Goal: Information Seeking & Learning: Learn about a topic

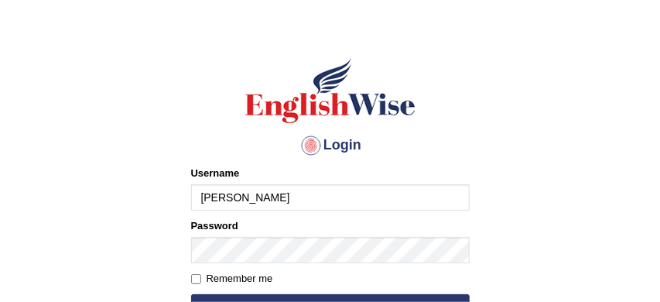
scroll to position [50, 0]
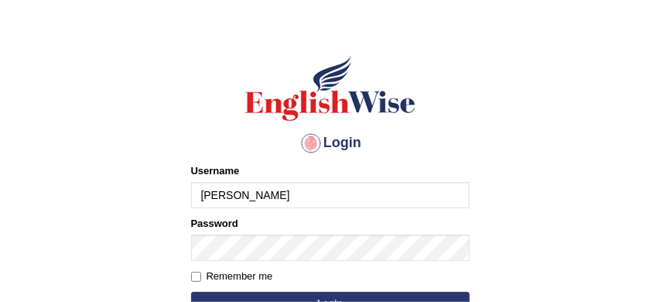
type input "sabitra"
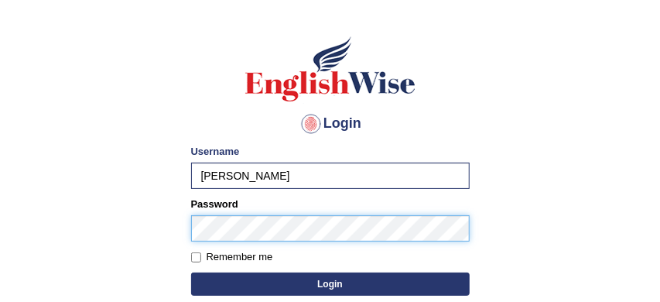
scroll to position [77, 0]
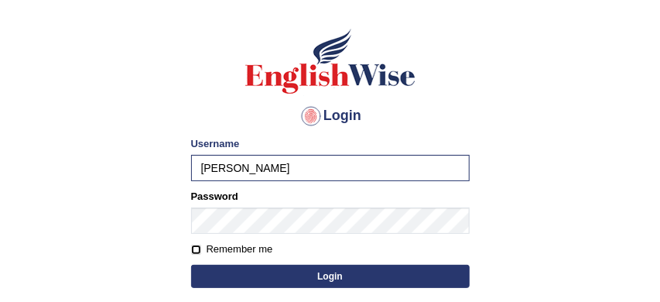
click at [197, 246] on input "Remember me" at bounding box center [196, 250] width 10 height 10
checkbox input "true"
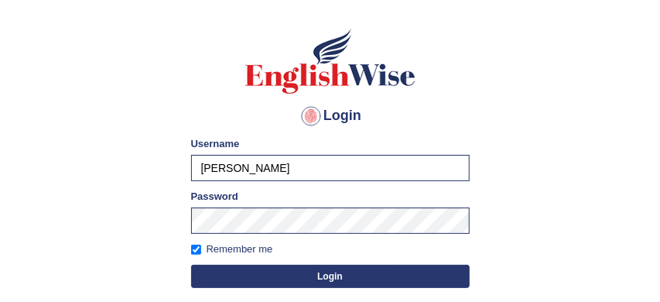
click at [297, 279] on button "Login" at bounding box center [330, 276] width 279 height 23
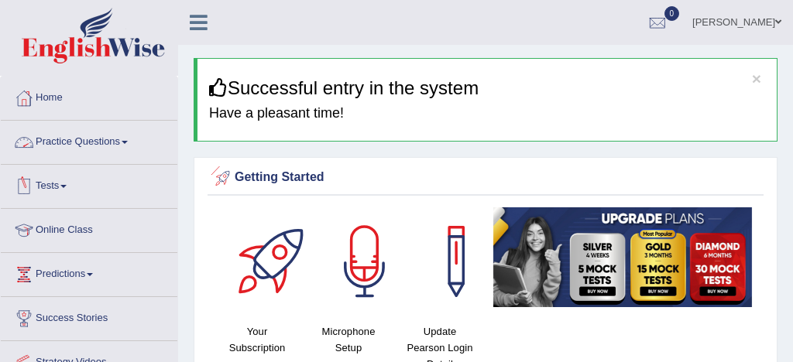
click at [92, 142] on link "Practice Questions" at bounding box center [89, 140] width 177 height 39
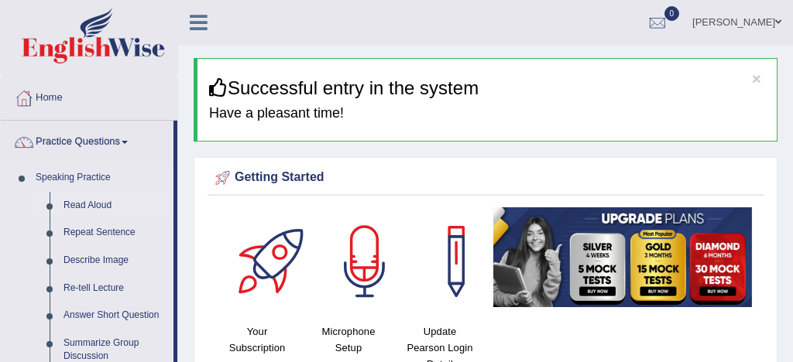
click at [100, 204] on link "Read Aloud" at bounding box center [115, 206] width 117 height 28
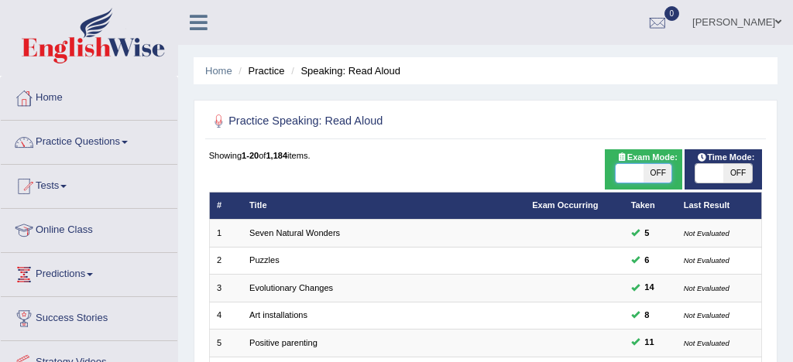
click at [632, 173] on span at bounding box center [630, 173] width 28 height 19
checkbox input "true"
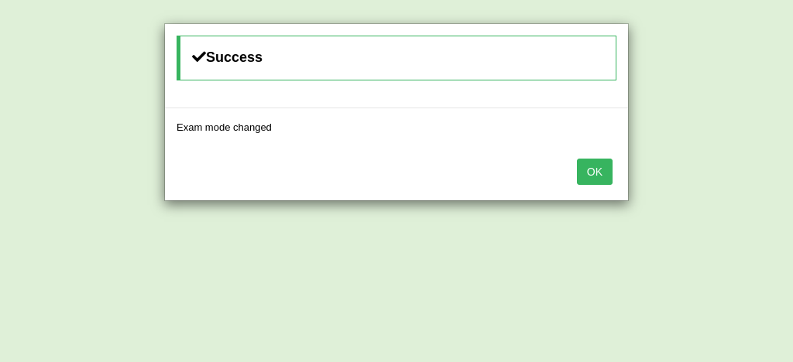
click at [603, 166] on button "OK" at bounding box center [595, 172] width 36 height 26
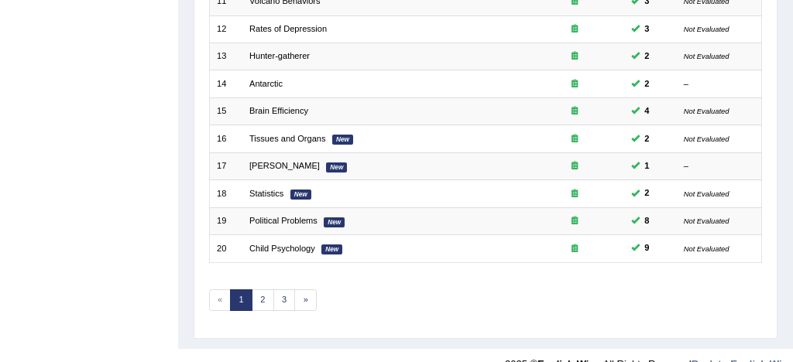
scroll to position [530, 0]
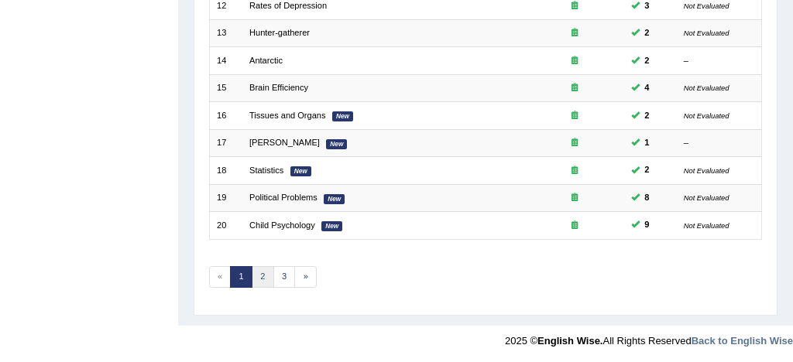
click at [262, 276] on link "2" at bounding box center [263, 277] width 22 height 22
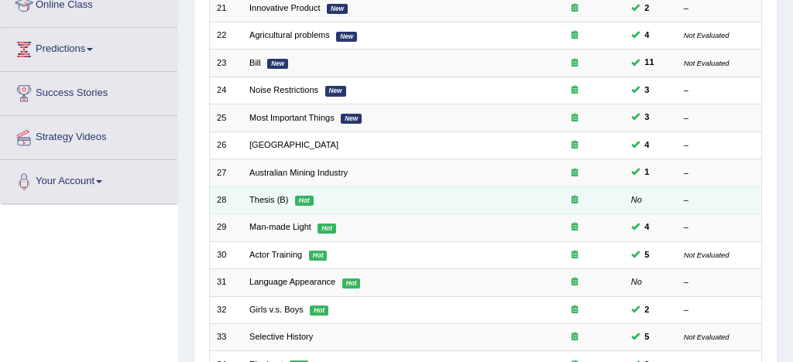
scroll to position [228, 0]
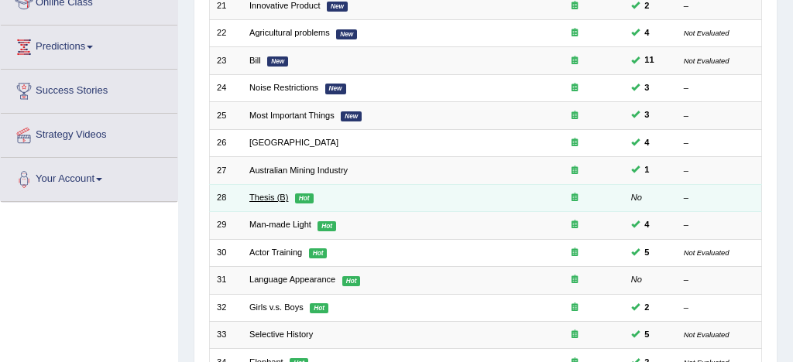
click at [269, 197] on link "Thesis (B)" at bounding box center [268, 197] width 39 height 9
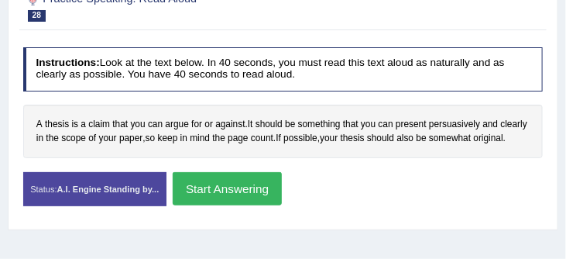
scroll to position [231, 0]
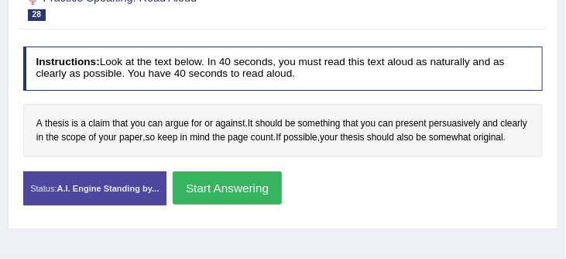
click at [240, 203] on button "Start Answering" at bounding box center [227, 187] width 109 height 33
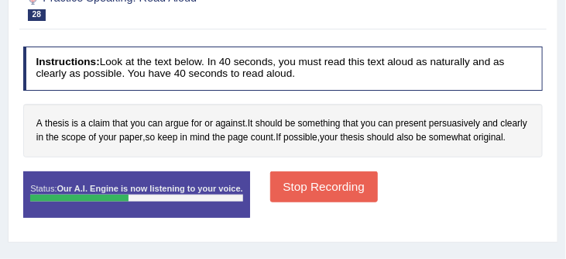
click at [305, 201] on button "Stop Recording" at bounding box center [324, 186] width 108 height 30
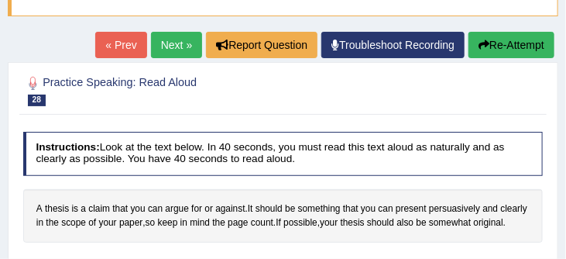
scroll to position [145, 0]
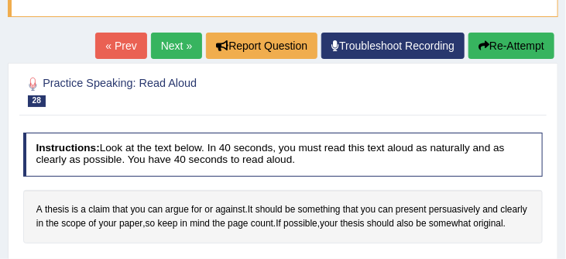
click at [509, 50] on button "Re-Attempt" at bounding box center [511, 46] width 86 height 26
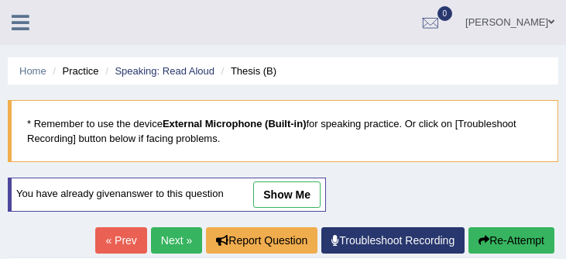
scroll to position [276, 0]
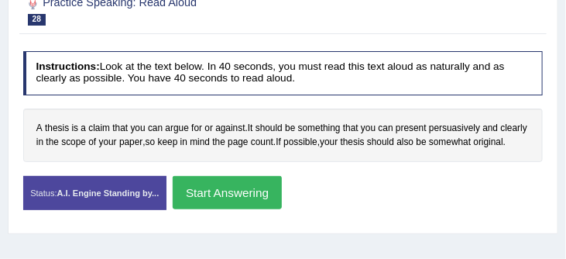
click at [256, 206] on button "Start Answering" at bounding box center [227, 192] width 109 height 33
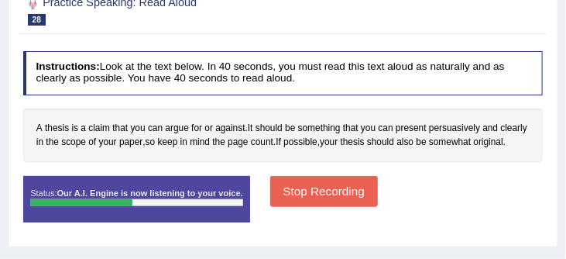
click at [362, 204] on button "Stop Recording" at bounding box center [324, 191] width 108 height 30
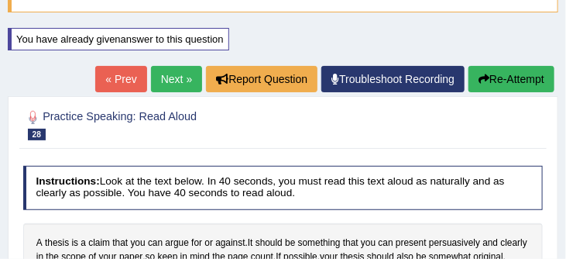
scroll to position [148, 0]
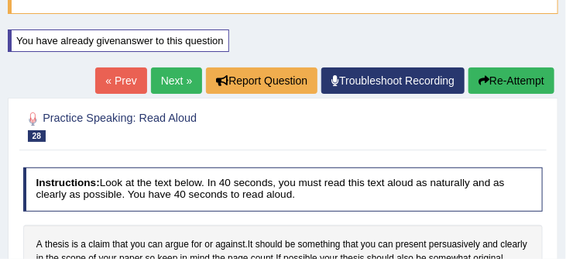
click at [515, 82] on button "Re-Attempt" at bounding box center [511, 80] width 86 height 26
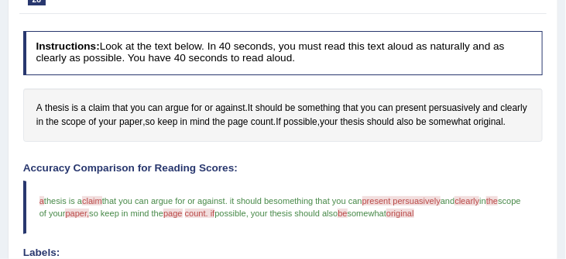
scroll to position [285, 0]
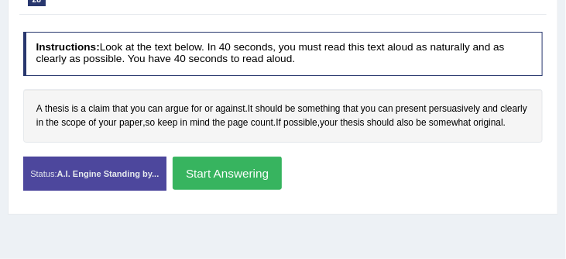
scroll to position [295, 0]
click at [474, 130] on span "original" at bounding box center [488, 123] width 29 height 14
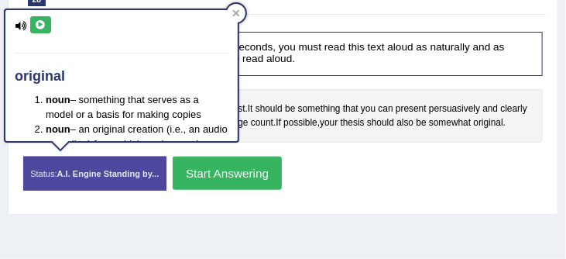
click at [318, 157] on div "Instructions: Look at the text below. In 40 seconds, you must read this text al…" at bounding box center [282, 116] width 527 height 183
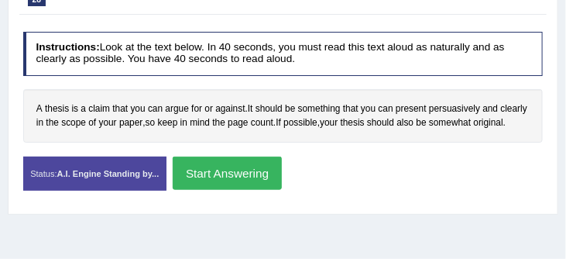
click at [246, 182] on button "Start Answering" at bounding box center [227, 172] width 109 height 33
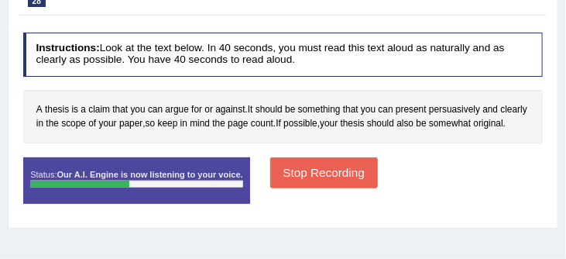
click at [314, 175] on button "Stop Recording" at bounding box center [324, 172] width 108 height 30
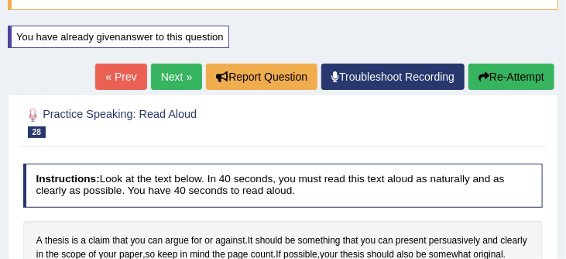
scroll to position [139, 0]
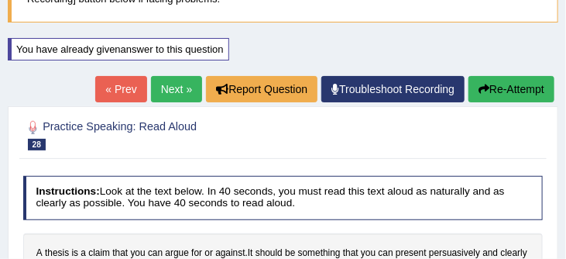
click at [506, 87] on button "Re-Attempt" at bounding box center [511, 89] width 86 height 26
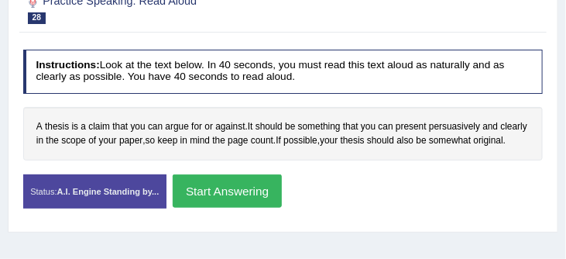
click at [257, 208] on button "Start Answering" at bounding box center [227, 190] width 109 height 33
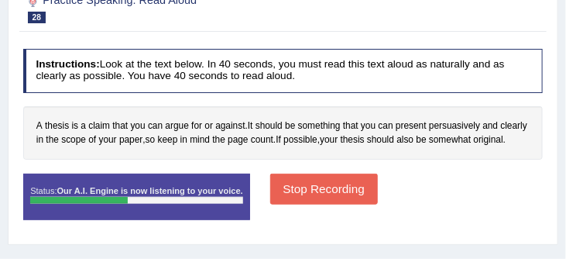
click at [304, 198] on button "Stop Recording" at bounding box center [324, 188] width 108 height 30
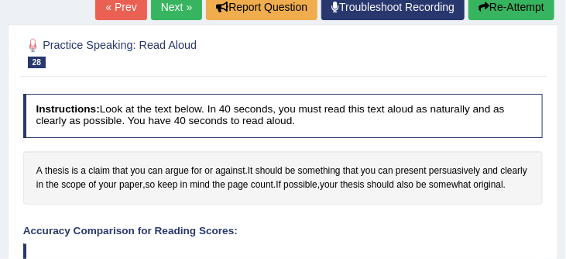
scroll to position [208, 0]
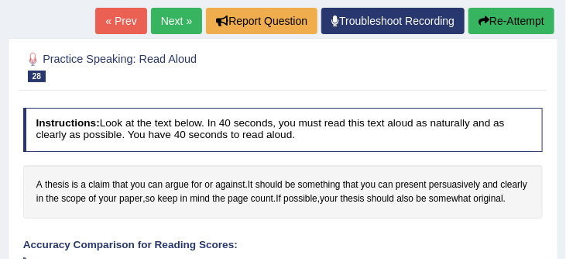
click at [516, 19] on button "Re-Attempt" at bounding box center [511, 21] width 86 height 26
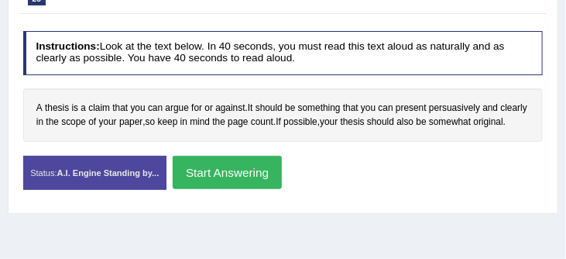
click at [254, 183] on button "Start Answering" at bounding box center [227, 172] width 109 height 33
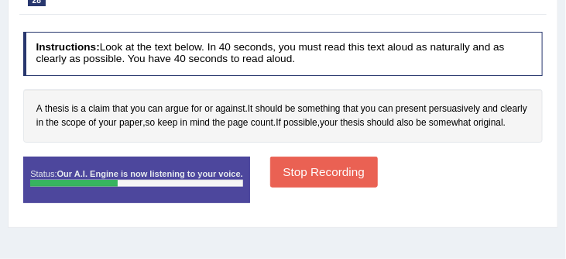
click at [317, 186] on button "Stop Recording" at bounding box center [324, 171] width 108 height 30
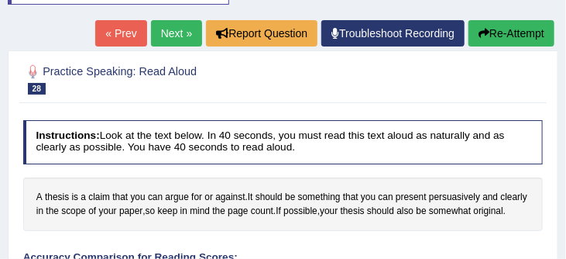
scroll to position [176, 0]
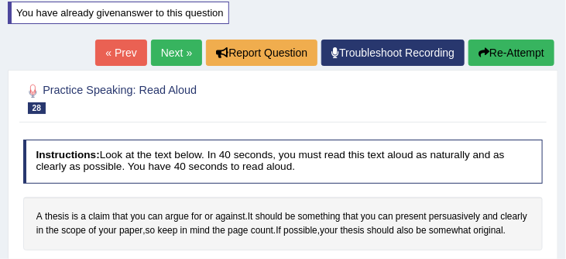
click at [171, 50] on link "Next »" at bounding box center [176, 52] width 51 height 26
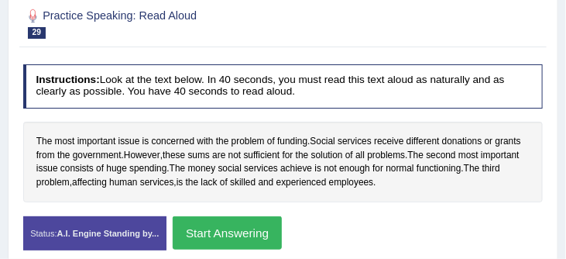
scroll to position [215, 0]
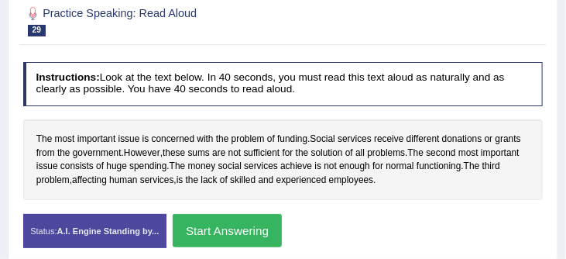
click at [250, 233] on button "Start Answering" at bounding box center [227, 230] width 109 height 33
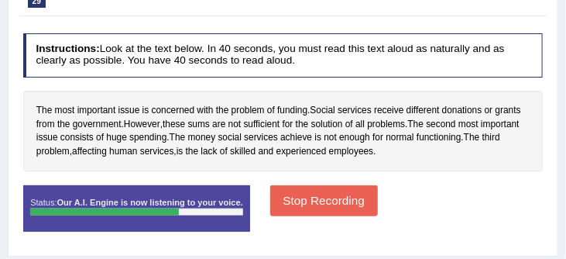
scroll to position [245, 0]
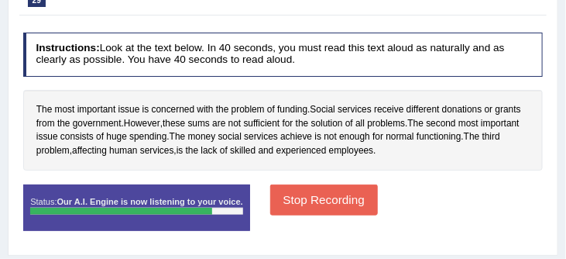
click at [338, 205] on button "Stop Recording" at bounding box center [324, 199] width 108 height 30
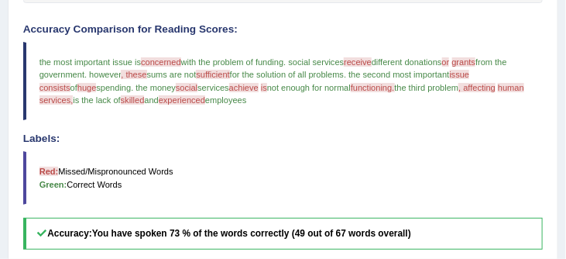
scroll to position [409, 0]
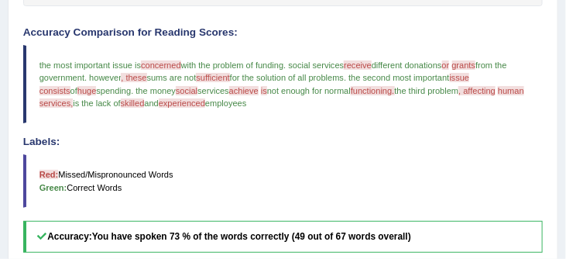
click at [393, 91] on span "functioning." at bounding box center [373, 90] width 44 height 9
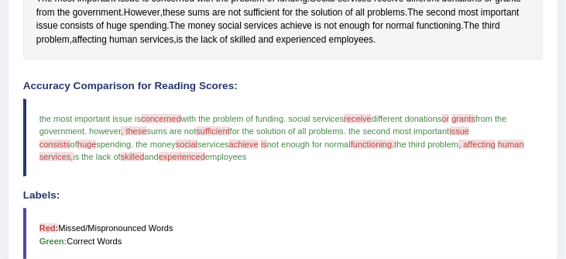
scroll to position [354, 0]
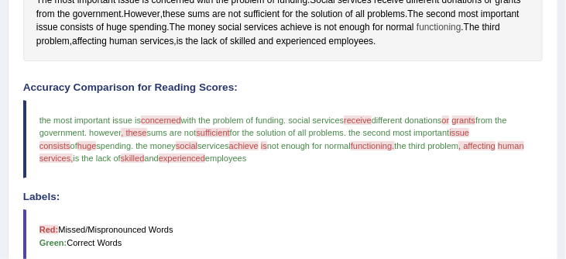
click at [461, 29] on span "functioning" at bounding box center [439, 28] width 45 height 14
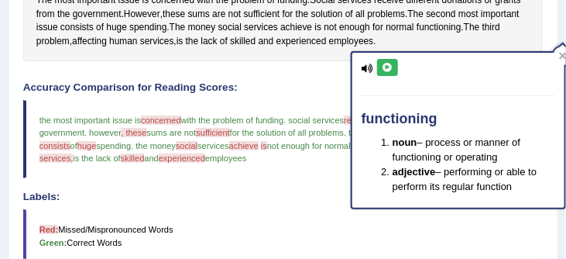
click at [330, 189] on div "Accuracy Comparison for Reading Scores: the most important is the most importan…" at bounding box center [283, 194] width 520 height 225
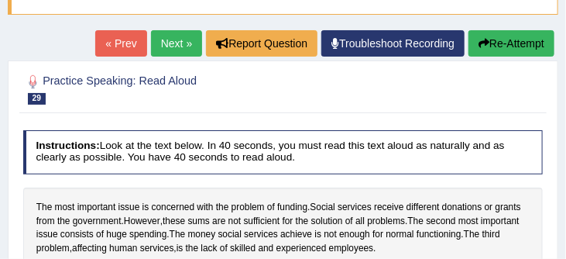
scroll to position [142, 0]
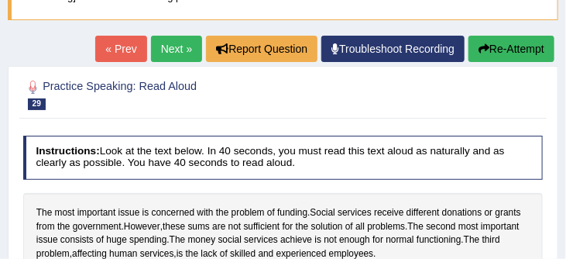
click at [521, 47] on button "Re-Attempt" at bounding box center [511, 49] width 86 height 26
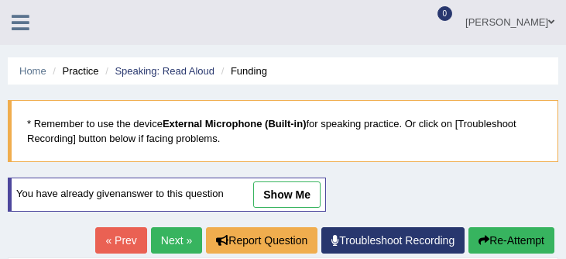
scroll to position [294, 0]
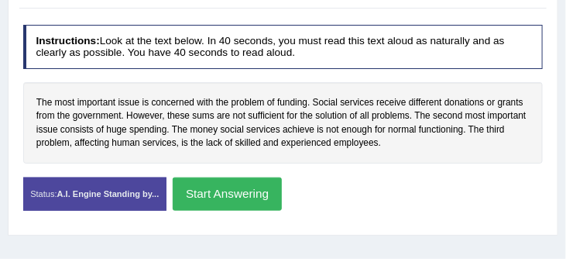
click at [232, 190] on button "Start Answering" at bounding box center [227, 193] width 109 height 33
click at [224, 195] on button "Start Answering" at bounding box center [227, 193] width 109 height 33
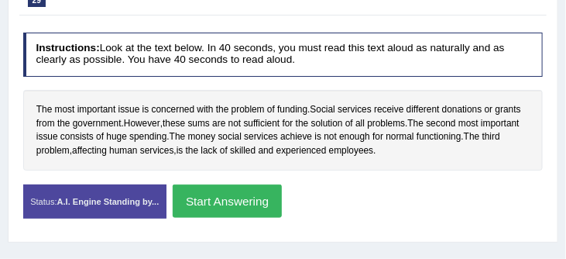
scroll to position [301, 0]
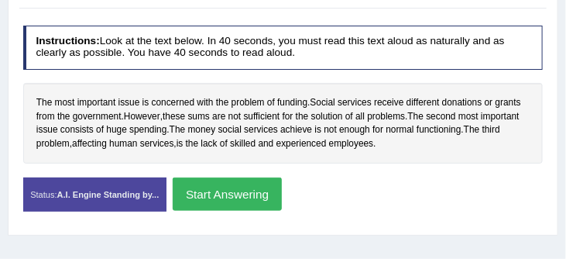
click at [224, 195] on button "Start Answering" at bounding box center [227, 193] width 109 height 33
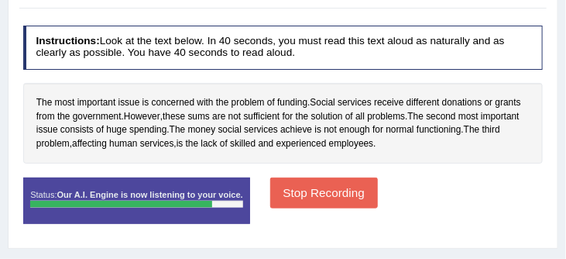
click at [322, 190] on button "Stop Recording" at bounding box center [324, 192] width 108 height 30
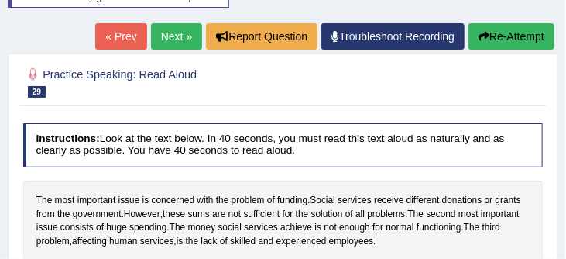
scroll to position [180, 0]
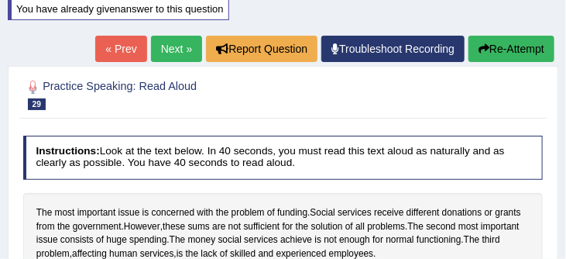
click at [516, 46] on button "Re-Attempt" at bounding box center [511, 49] width 86 height 26
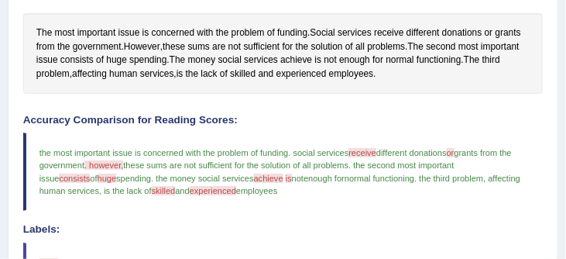
scroll to position [360, 0]
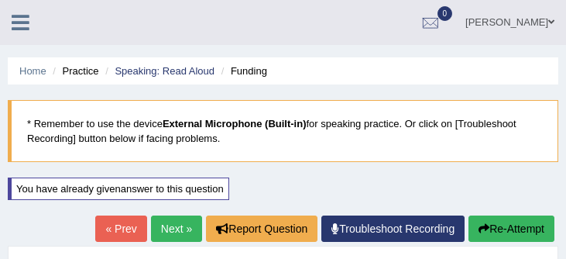
scroll to position [312, 0]
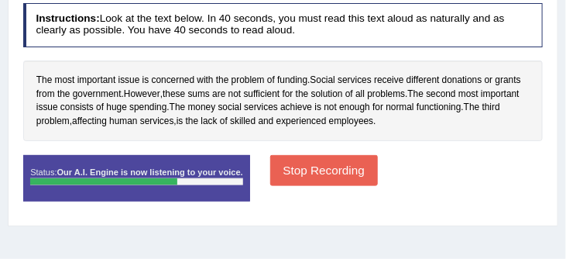
click at [328, 170] on button "Stop Recording" at bounding box center [324, 170] width 108 height 30
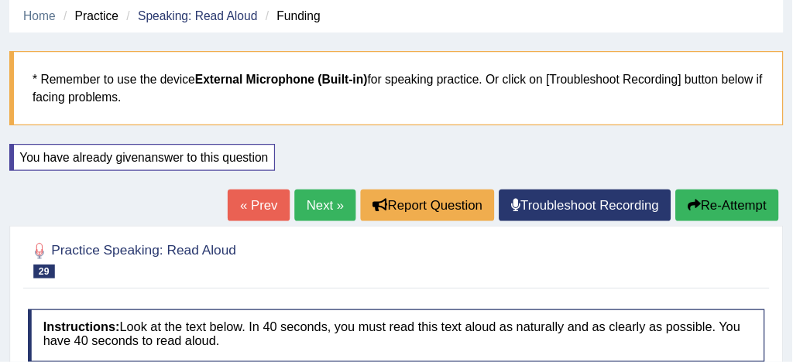
scroll to position [57, 0]
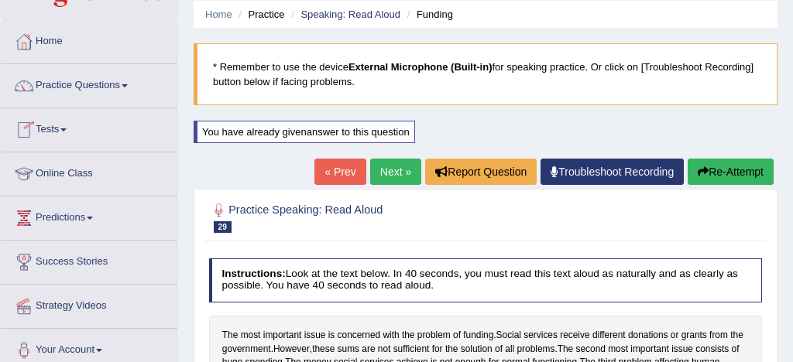
click at [85, 84] on link "Practice Questions" at bounding box center [89, 83] width 177 height 39
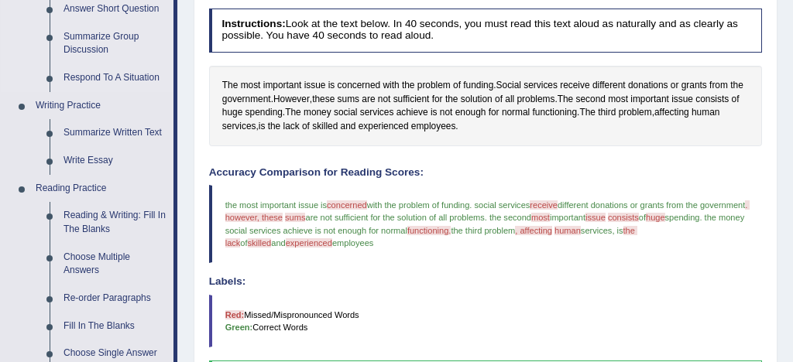
scroll to position [308, 0]
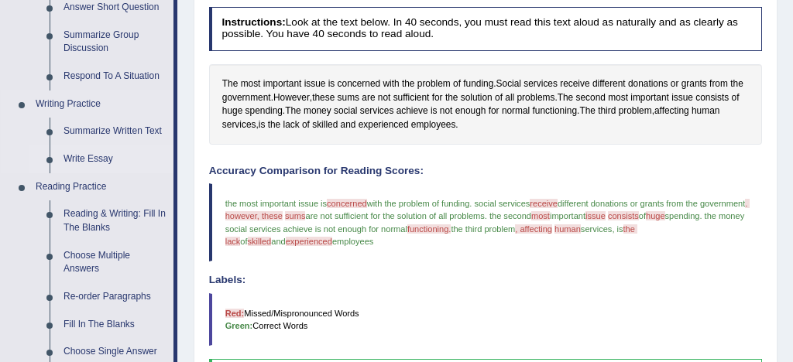
click at [101, 161] on link "Write Essay" at bounding box center [115, 160] width 117 height 28
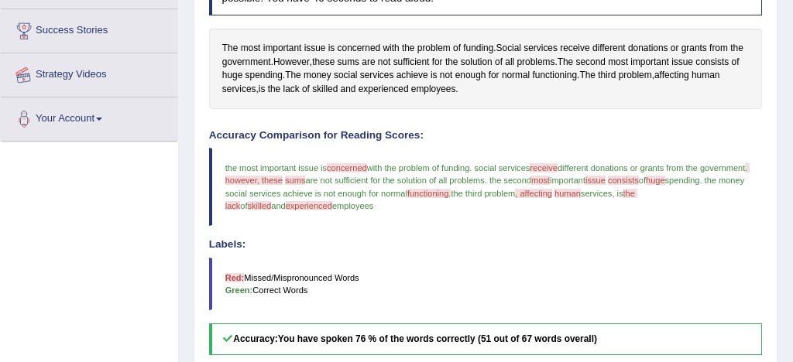
scroll to position [394, 0]
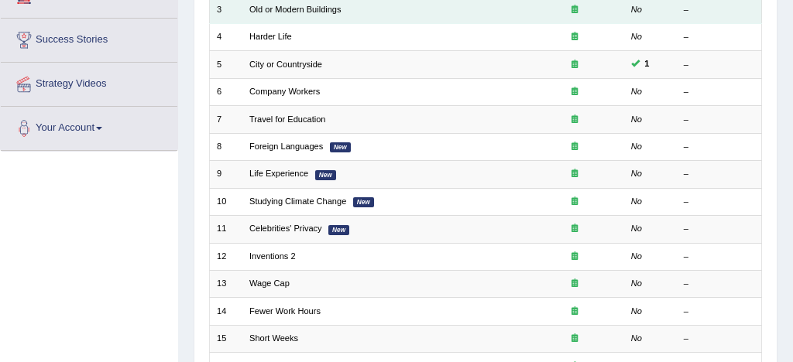
scroll to position [282, 0]
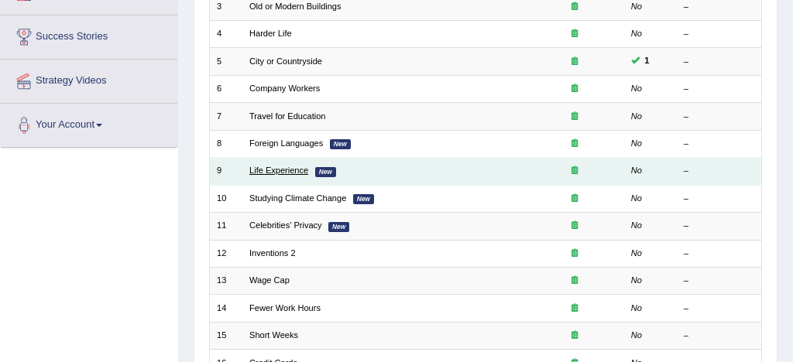
click at [290, 170] on link "Life Experience" at bounding box center [278, 170] width 59 height 9
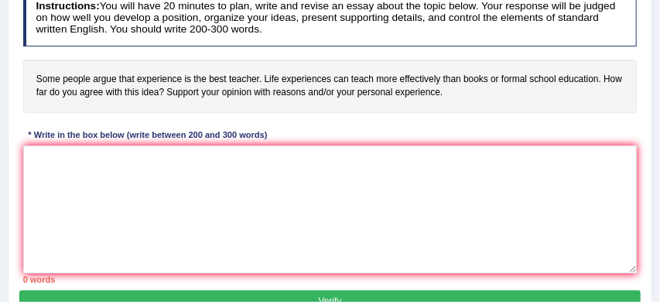
scroll to position [214, 0]
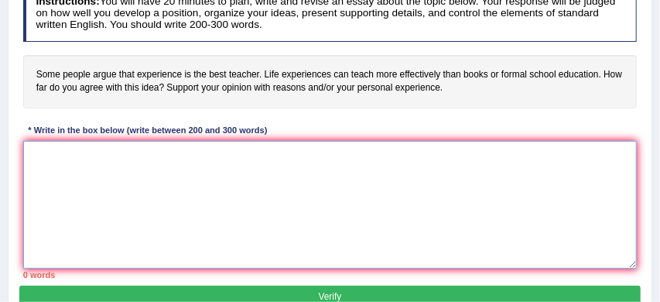
click at [112, 155] on textarea at bounding box center [330, 205] width 615 height 128
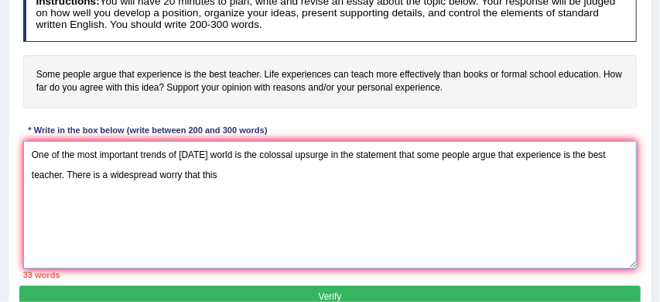
type textarea "One of the most important trends of [DATE] world is the colossal upsurge in the…"
